Goal: Find specific page/section: Find specific page/section

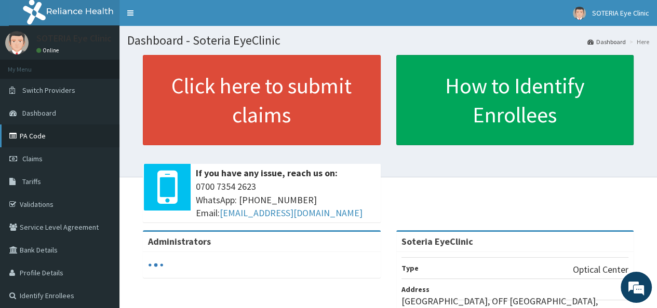
click at [46, 130] on link "PA Code" at bounding box center [59, 136] width 119 height 23
click at [49, 135] on link "PA Code" at bounding box center [59, 136] width 119 height 23
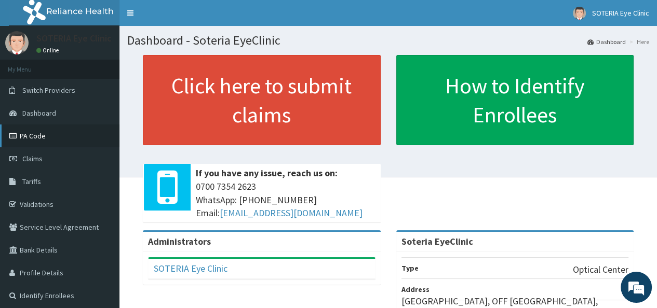
click at [25, 139] on link "PA Code" at bounding box center [59, 136] width 119 height 23
